Goal: Information Seeking & Learning: Check status

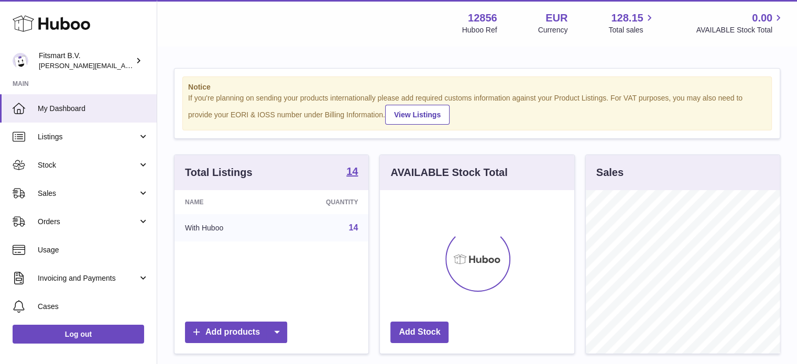
scroll to position [163, 194]
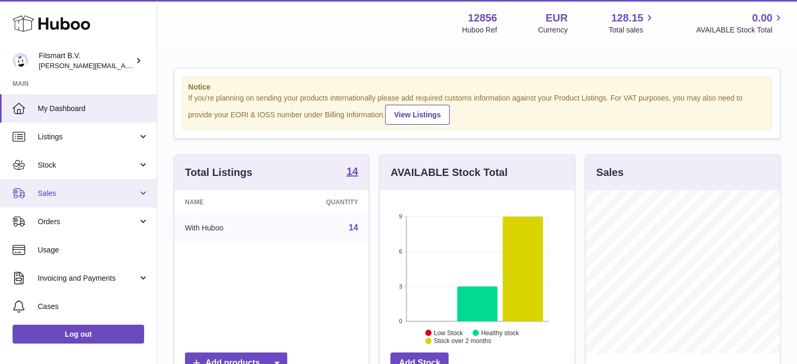
click at [90, 196] on span "Sales" at bounding box center [88, 194] width 100 height 10
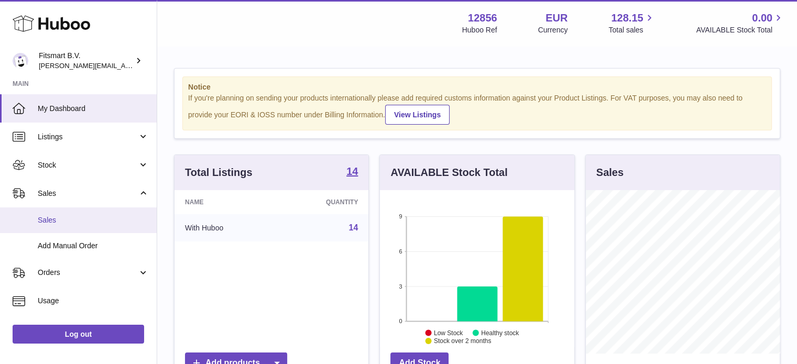
click at [85, 222] on span "Sales" at bounding box center [93, 220] width 111 height 10
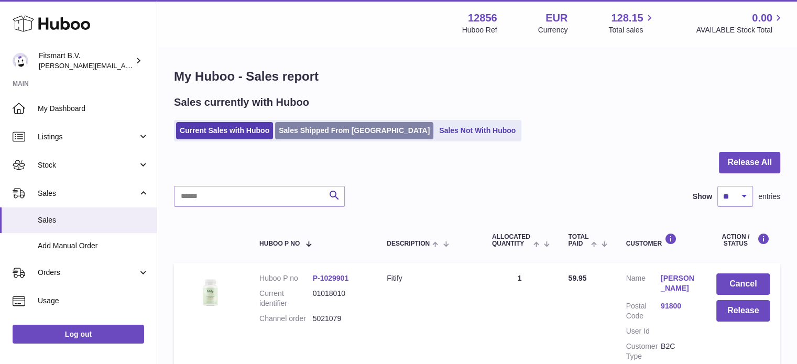
click at [328, 135] on link "Sales Shipped From [GEOGRAPHIC_DATA]" at bounding box center [354, 130] width 158 height 17
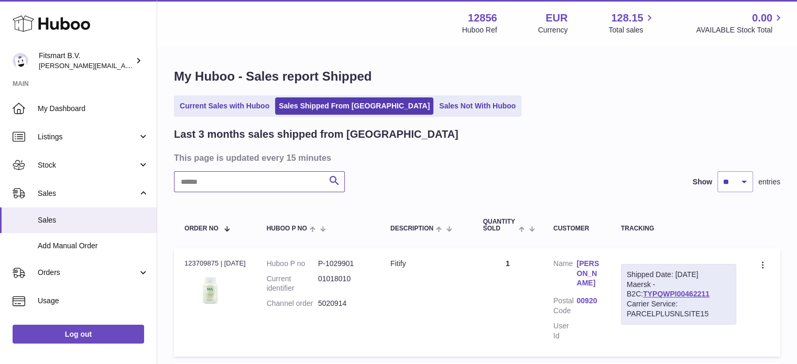
click at [256, 189] on input "text" at bounding box center [259, 181] width 171 height 21
paste input "*******"
type input "*******"
click at [587, 272] on link "[PERSON_NAME]" at bounding box center [587, 274] width 23 height 30
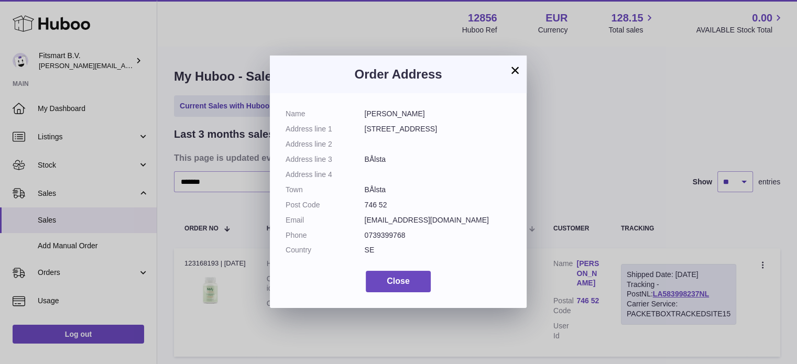
click at [548, 90] on div "× Order Address Name [PERSON_NAME] Address line [STREET_ADDRESS] Address line 2…" at bounding box center [398, 182] width 797 height 364
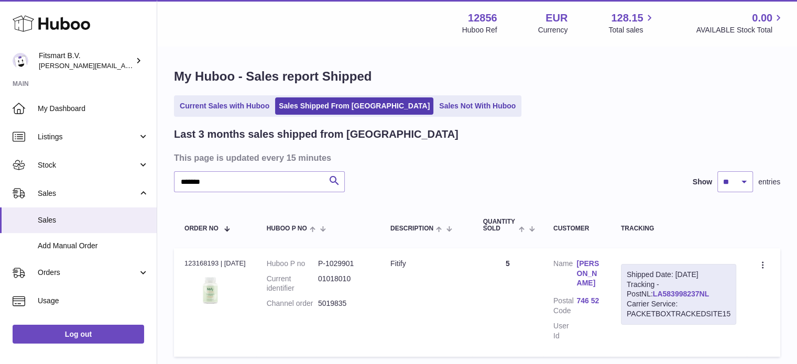
click at [670, 293] on link "LA583998237NL" at bounding box center [681, 294] width 56 height 8
drag, startPoint x: 337, startPoint y: 305, endPoint x: 212, endPoint y: 189, distance: 171.6
click at [322, 303] on dl "Huboo P no P-1029901 Current identifier 01018010 Channel order 5019835" at bounding box center [318, 287] width 103 height 56
copy dl "5019835"
click at [587, 259] on link "[PERSON_NAME]" at bounding box center [587, 274] width 23 height 30
